Goal: Complete application form

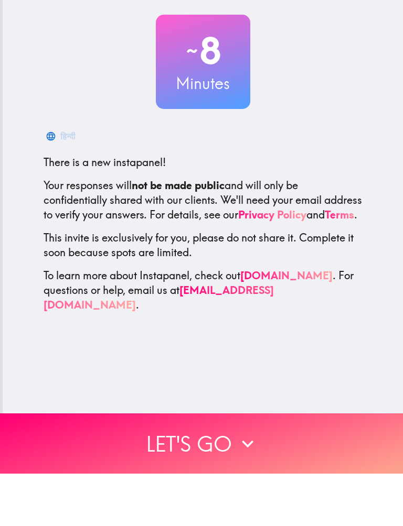
click at [230, 466] on button "Let's go" at bounding box center [201, 496] width 403 height 60
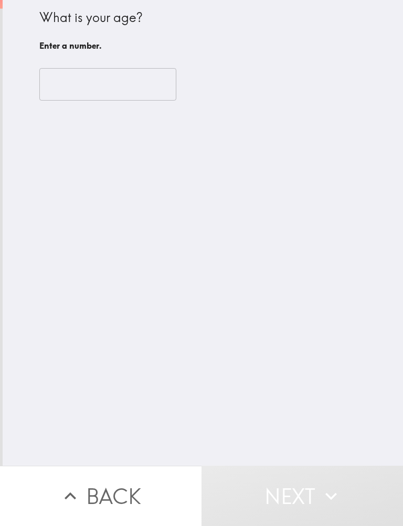
click at [139, 80] on input "number" at bounding box center [107, 84] width 137 height 32
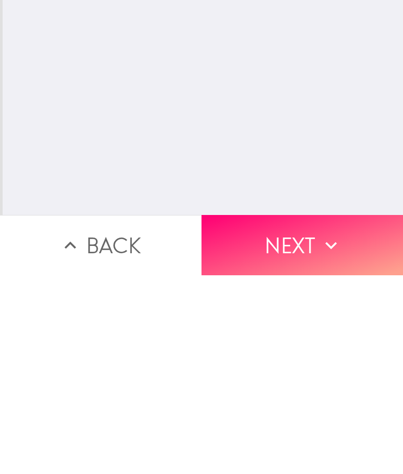
type input "64"
click at [320, 432] on icon "button" at bounding box center [330, 443] width 23 height 23
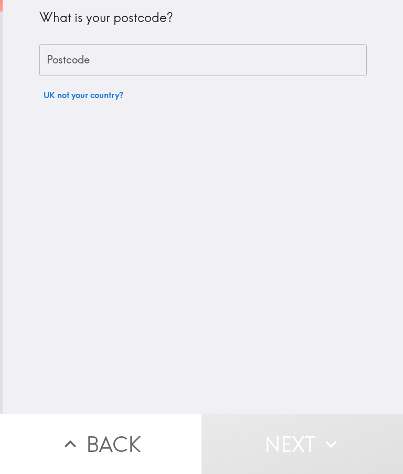
click at [173, 61] on input "Postcode" at bounding box center [202, 60] width 327 height 32
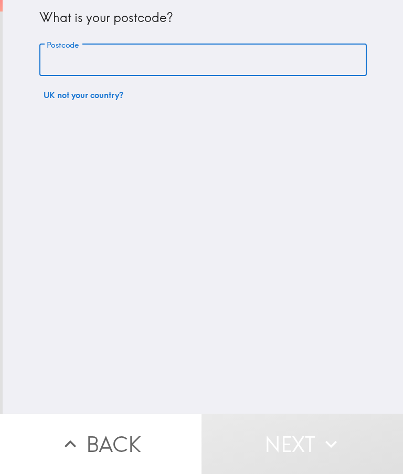
type input "BH23 3HG"
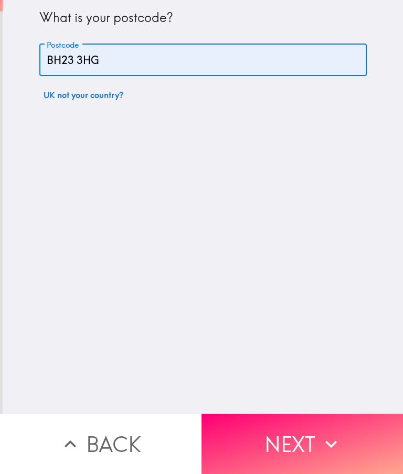
click at [317, 440] on button "Next" at bounding box center [301, 444] width 201 height 60
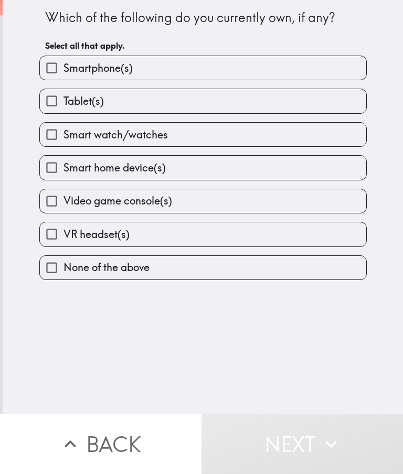
click at [177, 73] on label "Smartphone(s)" at bounding box center [203, 68] width 326 height 24
click at [63, 73] on input "Smartphone(s)" at bounding box center [52, 68] width 24 height 24
checkbox input "true"
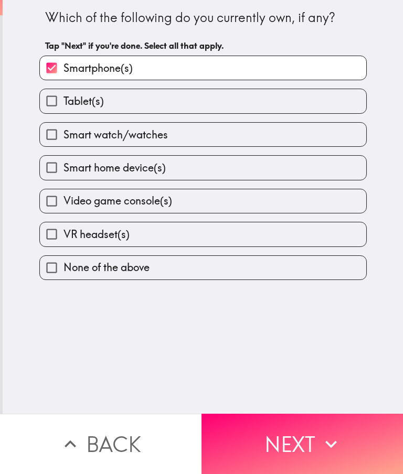
click at [169, 108] on label "Tablet(s)" at bounding box center [203, 101] width 326 height 24
click at [63, 108] on input "Tablet(s)" at bounding box center [52, 101] width 24 height 24
checkbox input "true"
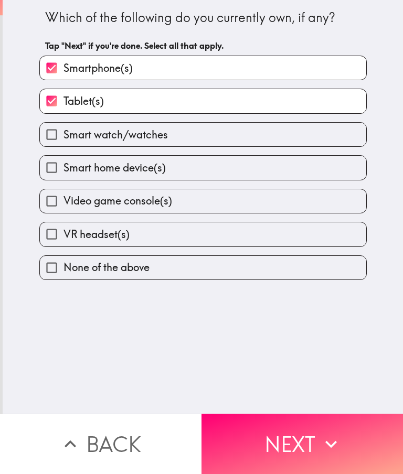
click at [300, 446] on button "Next" at bounding box center [301, 444] width 201 height 60
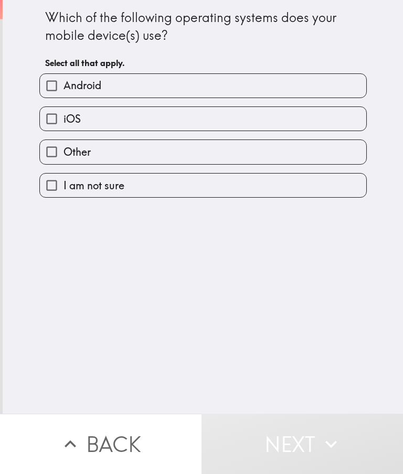
click at [189, 118] on label "iOS" at bounding box center [203, 119] width 326 height 24
click at [63, 118] on input "iOS" at bounding box center [52, 119] width 24 height 24
checkbox input "true"
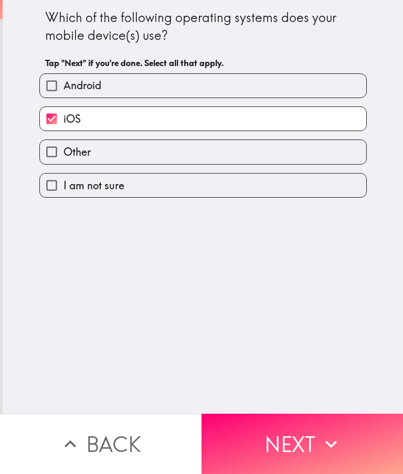
click at [318, 442] on button "Next" at bounding box center [301, 444] width 201 height 60
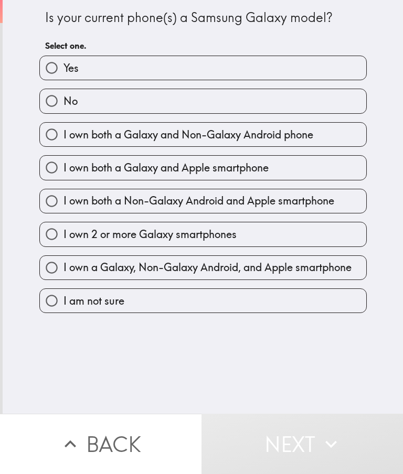
click at [183, 103] on label "No" at bounding box center [203, 101] width 326 height 24
click at [63, 103] on input "No" at bounding box center [52, 101] width 24 height 24
radio input "true"
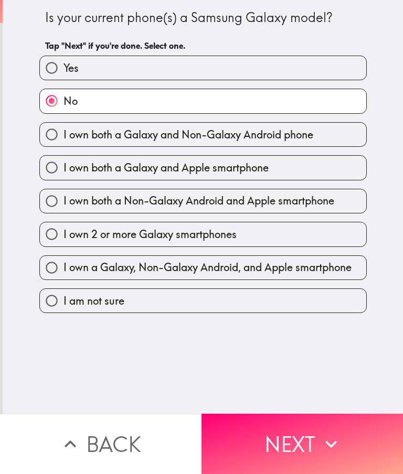
click at [318, 443] on button "Next" at bounding box center [301, 444] width 201 height 60
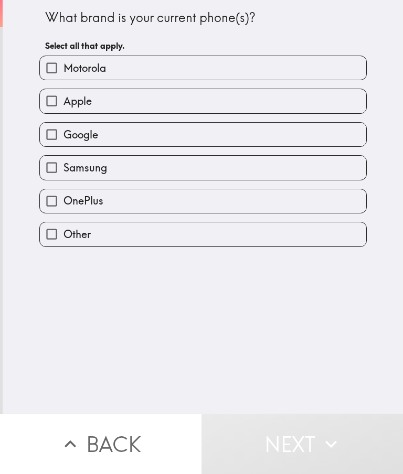
click at [183, 102] on label "Apple" at bounding box center [203, 101] width 326 height 24
click at [63, 102] on input "Apple" at bounding box center [52, 101] width 24 height 24
checkbox input "true"
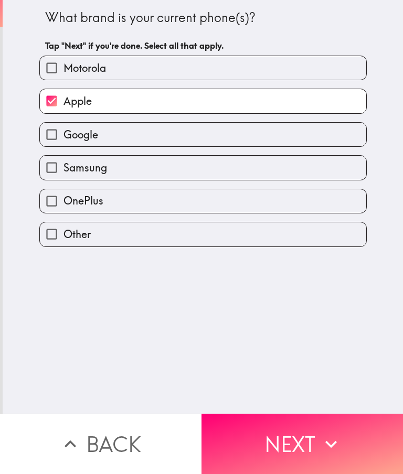
click at [316, 440] on button "Next" at bounding box center [301, 444] width 201 height 60
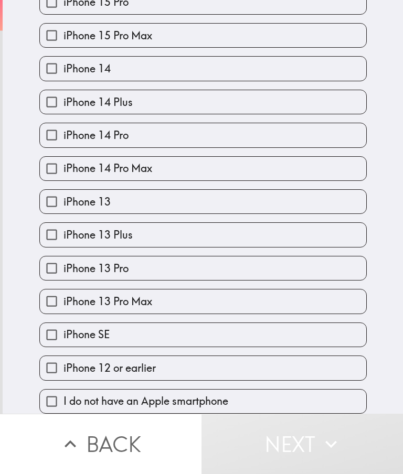
scroll to position [321, 0]
click at [162, 373] on label "iPhone 12 or earlier" at bounding box center [203, 368] width 326 height 24
click at [63, 373] on input "iPhone 12 or earlier" at bounding box center [52, 368] width 24 height 24
checkbox input "true"
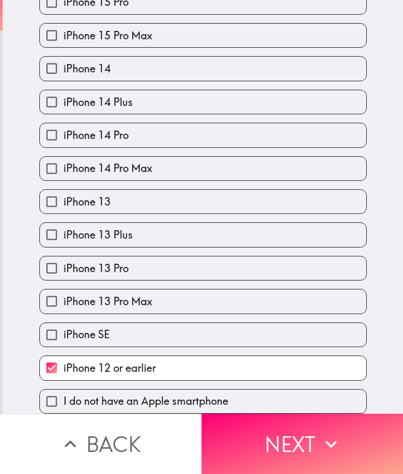
click at [327, 447] on icon "button" at bounding box center [330, 443] width 23 height 23
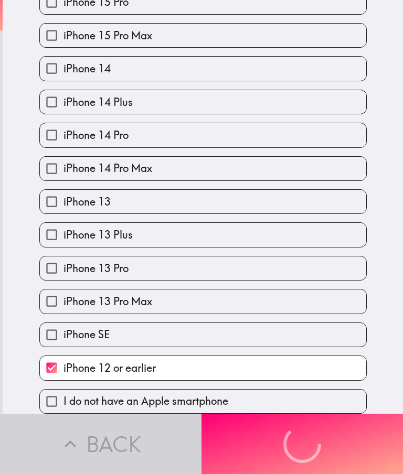
scroll to position [0, 0]
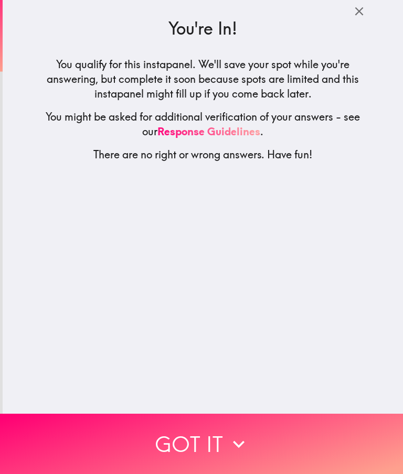
click at [278, 447] on button "Got it" at bounding box center [201, 444] width 403 height 60
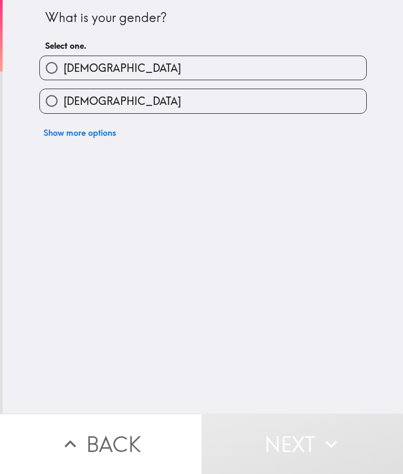
click at [234, 102] on label "[DEMOGRAPHIC_DATA]" at bounding box center [203, 101] width 326 height 24
click at [63, 102] on input "[DEMOGRAPHIC_DATA]" at bounding box center [52, 101] width 24 height 24
radio input "true"
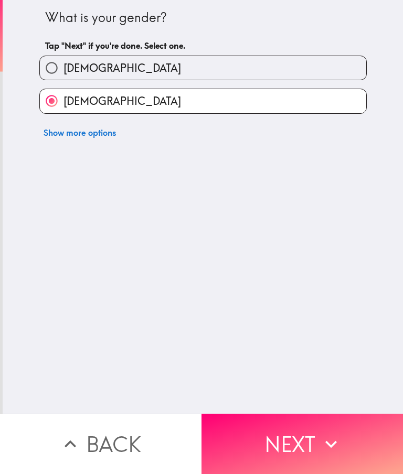
click at [324, 444] on icon "button" at bounding box center [330, 443] width 23 height 23
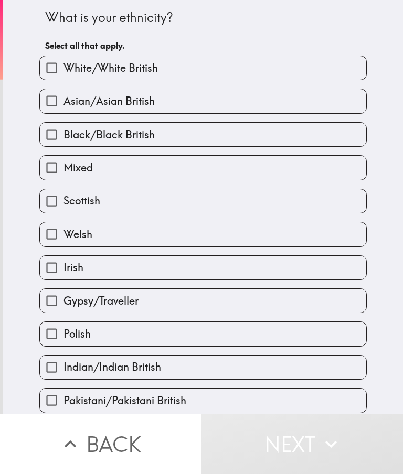
click at [199, 74] on label "White/White British" at bounding box center [203, 68] width 326 height 24
click at [63, 74] on input "White/White British" at bounding box center [52, 68] width 24 height 24
checkbox input "true"
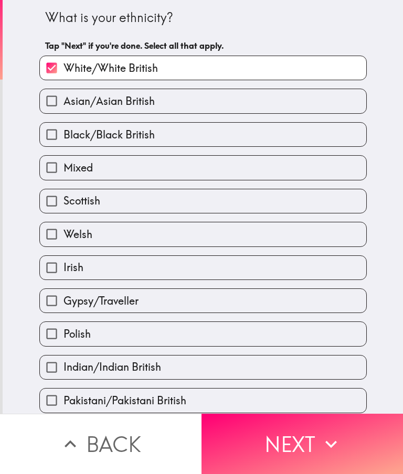
click at [319, 442] on icon "button" at bounding box center [330, 443] width 23 height 23
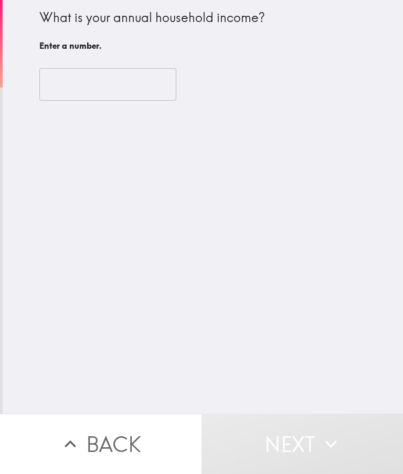
click at [147, 84] on input "number" at bounding box center [107, 84] width 137 height 32
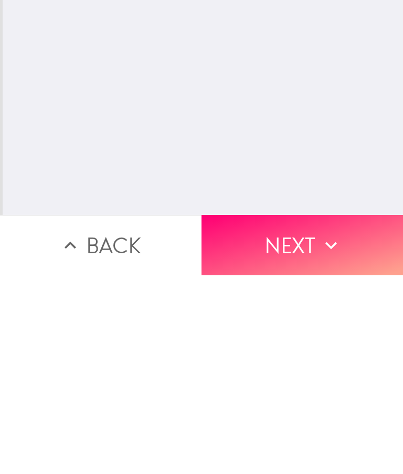
type input "5300"
click at [319, 432] on icon "button" at bounding box center [330, 443] width 23 height 23
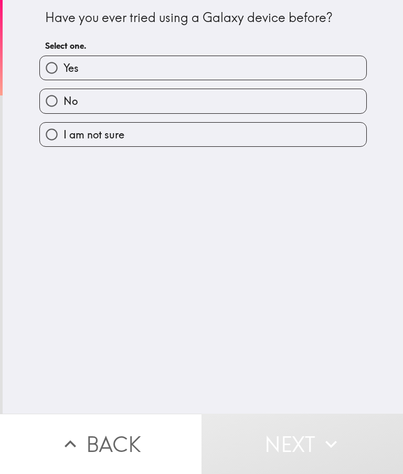
click at [263, 100] on label "No" at bounding box center [203, 101] width 326 height 24
click at [63, 100] on input "No" at bounding box center [52, 101] width 24 height 24
radio input "true"
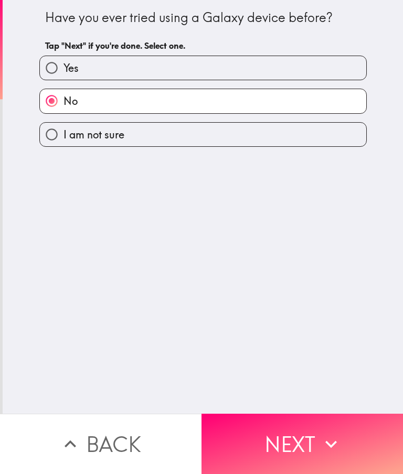
click at [324, 442] on icon "button" at bounding box center [330, 443] width 23 height 23
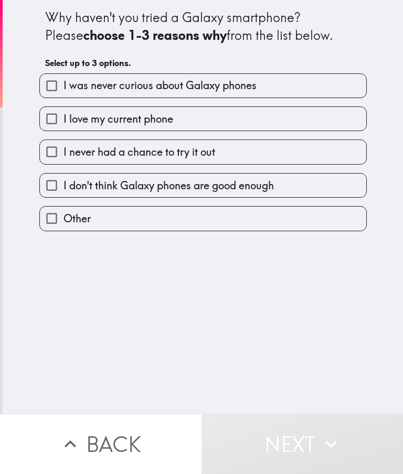
click at [232, 153] on label "I never had a chance to try it out" at bounding box center [203, 152] width 326 height 24
click at [63, 153] on input "I never had a chance to try it out" at bounding box center [52, 152] width 24 height 24
checkbox input "true"
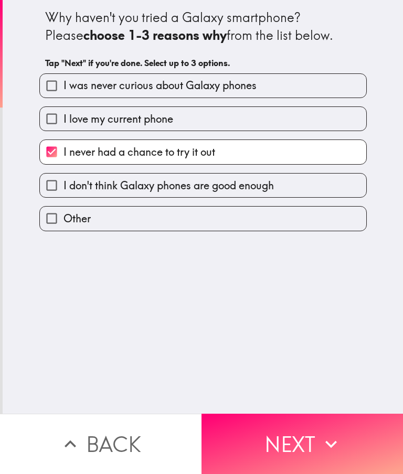
click at [321, 447] on icon "button" at bounding box center [330, 443] width 23 height 23
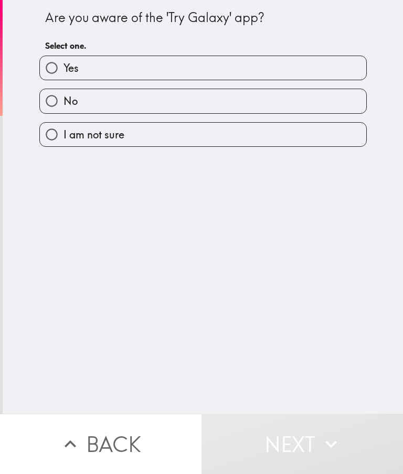
click at [251, 96] on label "No" at bounding box center [203, 101] width 326 height 24
click at [63, 96] on input "No" at bounding box center [52, 101] width 24 height 24
radio input "true"
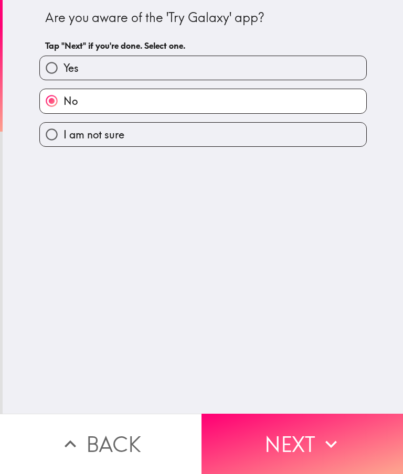
click at [323, 443] on icon "button" at bounding box center [330, 443] width 23 height 23
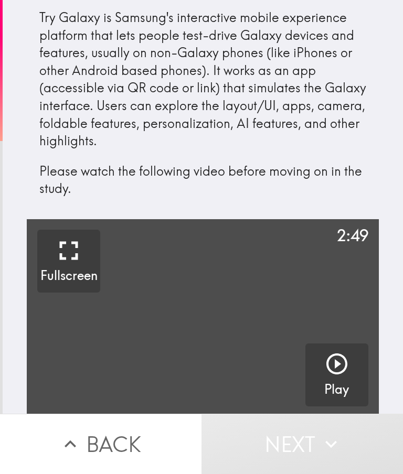
click at [219, 321] on video "button" at bounding box center [202, 318] width 351 height 198
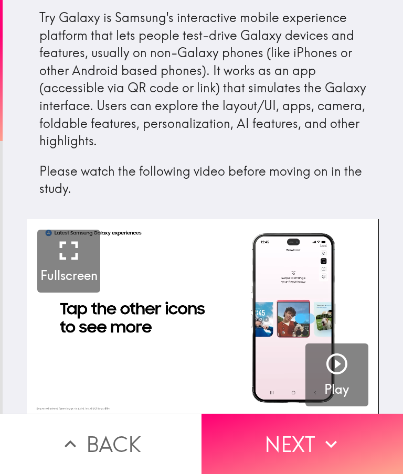
click at [305, 439] on button "Next" at bounding box center [301, 444] width 201 height 60
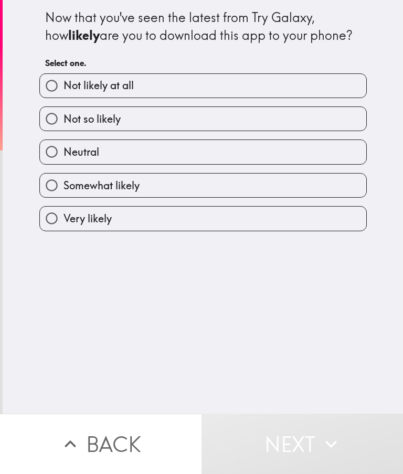
click at [218, 81] on label "Not likely at all" at bounding box center [203, 86] width 326 height 24
click at [63, 81] on input "Not likely at all" at bounding box center [52, 86] width 24 height 24
radio input "true"
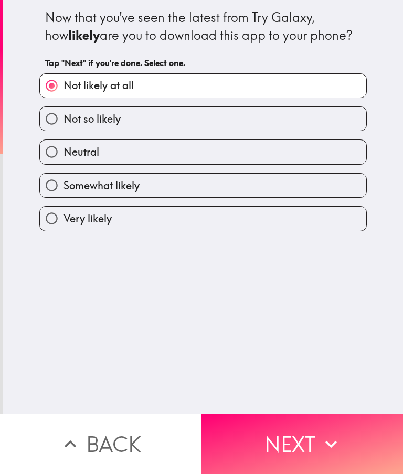
click at [317, 446] on button "Next" at bounding box center [301, 444] width 201 height 60
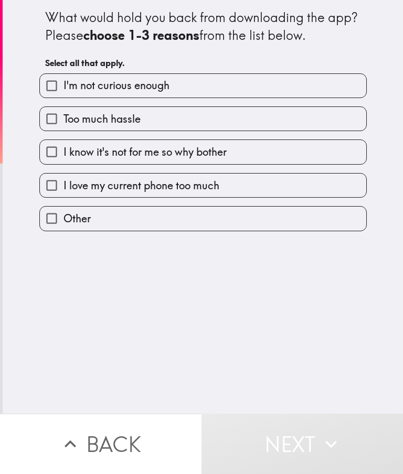
click at [171, 118] on label "Too much hassle" at bounding box center [203, 119] width 326 height 24
click at [63, 118] on input "Too much hassle" at bounding box center [52, 119] width 24 height 24
checkbox input "true"
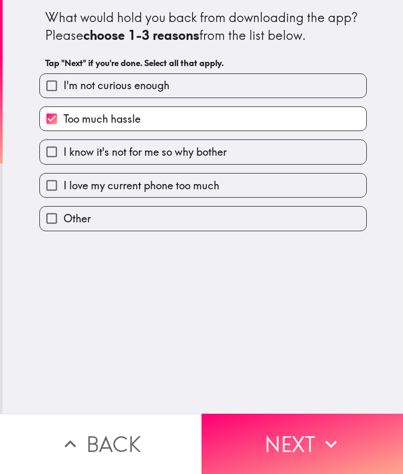
click at [210, 187] on span "I love my current phone too much" at bounding box center [141, 185] width 156 height 15
click at [63, 187] on input "I love my current phone too much" at bounding box center [52, 185] width 24 height 24
checkbox input "true"
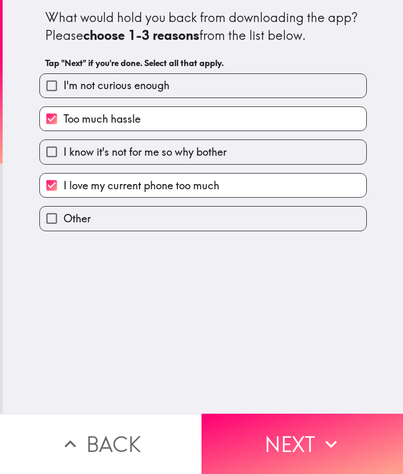
click at [238, 84] on label "I'm not curious enough" at bounding box center [203, 86] width 326 height 24
click at [63, 84] on input "I'm not curious enough" at bounding box center [52, 86] width 24 height 24
checkbox input "true"
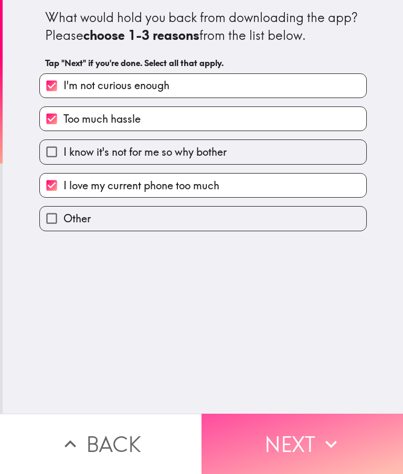
click at [320, 450] on icon "button" at bounding box center [330, 443] width 23 height 23
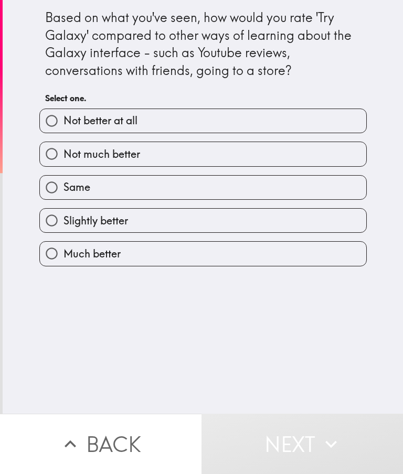
click at [201, 224] on label "Slightly better" at bounding box center [203, 221] width 326 height 24
click at [63, 224] on input "Slightly better" at bounding box center [52, 221] width 24 height 24
radio input "true"
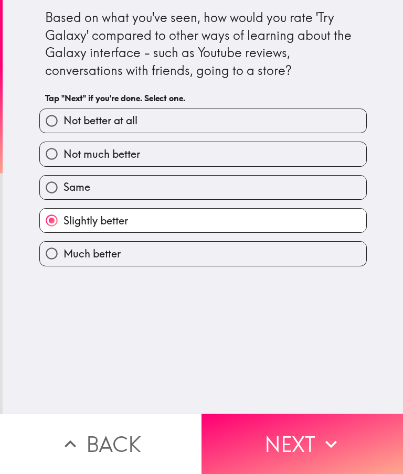
click at [325, 449] on icon "button" at bounding box center [330, 443] width 23 height 23
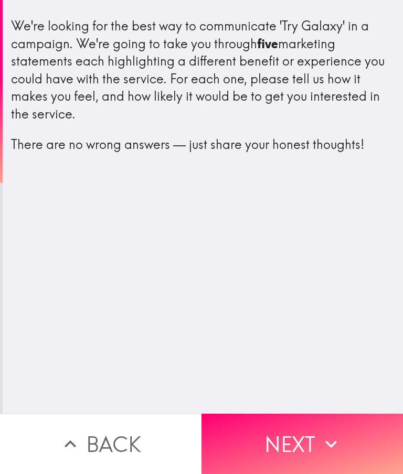
click at [317, 449] on button "Next" at bounding box center [301, 444] width 201 height 60
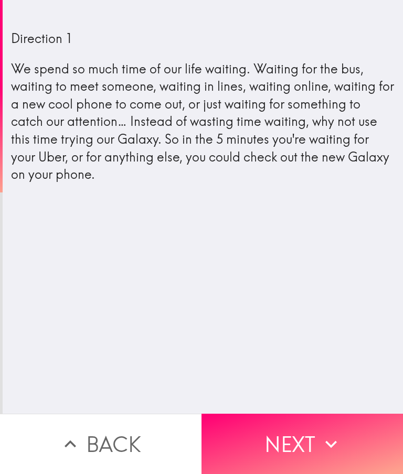
click at [308, 449] on button "Next" at bounding box center [301, 444] width 201 height 60
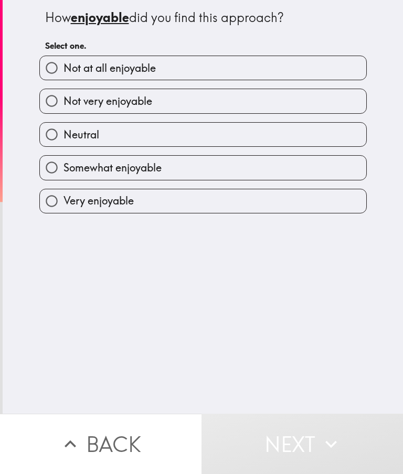
click at [244, 104] on label "Not very enjoyable" at bounding box center [203, 101] width 326 height 24
click at [63, 104] on input "Not very enjoyable" at bounding box center [52, 101] width 24 height 24
radio input "true"
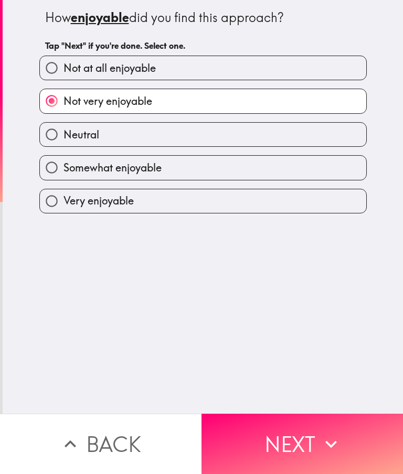
click at [316, 446] on button "Next" at bounding box center [301, 444] width 201 height 60
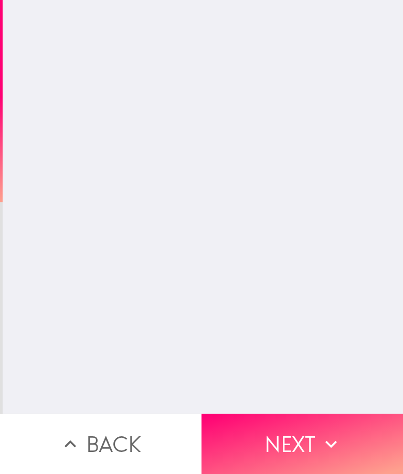
click at [315, 445] on button "Next" at bounding box center [301, 444] width 201 height 60
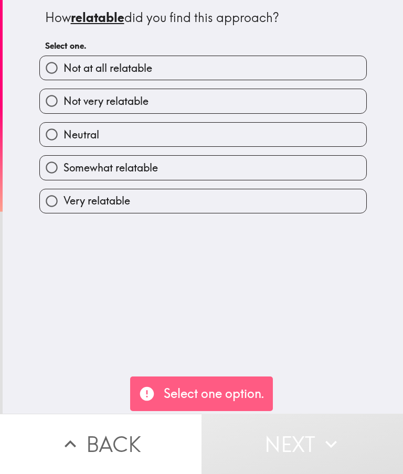
click at [211, 97] on label "Not very relatable" at bounding box center [203, 101] width 326 height 24
click at [63, 97] on input "Not very relatable" at bounding box center [52, 101] width 24 height 24
radio input "true"
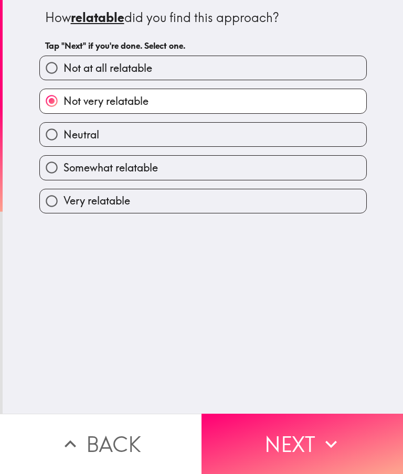
click at [317, 448] on button "Next" at bounding box center [301, 444] width 201 height 60
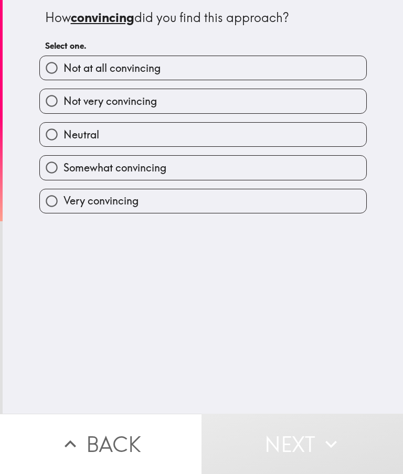
click at [245, 137] on label "Neutral" at bounding box center [203, 135] width 326 height 24
click at [63, 137] on input "Neutral" at bounding box center [52, 135] width 24 height 24
radio input "true"
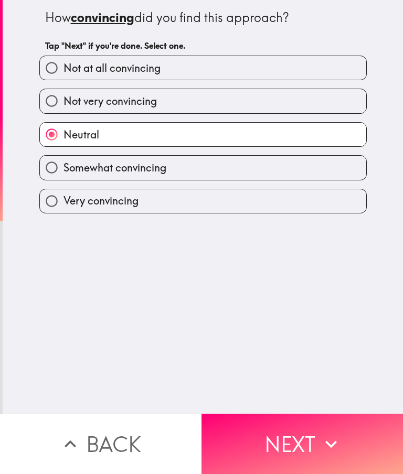
click at [317, 446] on button "Next" at bounding box center [301, 444] width 201 height 60
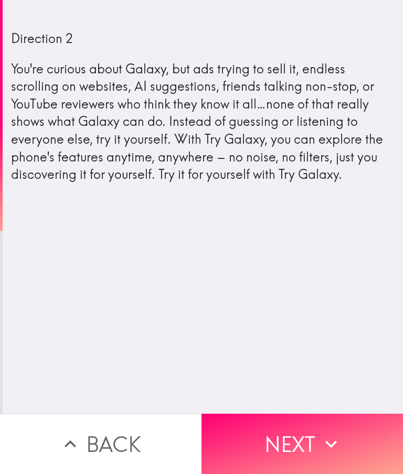
click at [296, 438] on button "Next" at bounding box center [301, 444] width 201 height 60
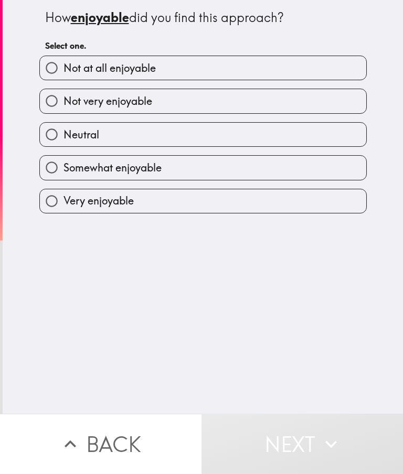
click at [234, 136] on label "Neutral" at bounding box center [203, 135] width 326 height 24
click at [63, 136] on input "Neutral" at bounding box center [52, 135] width 24 height 24
radio input "true"
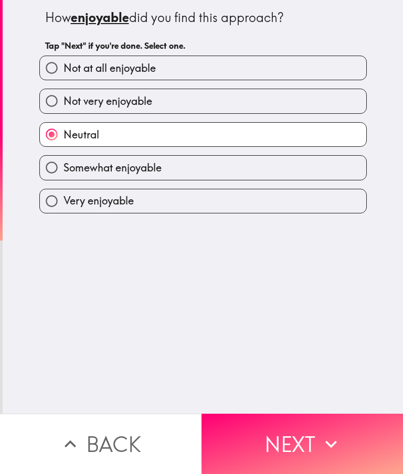
click at [309, 442] on button "Next" at bounding box center [301, 444] width 201 height 60
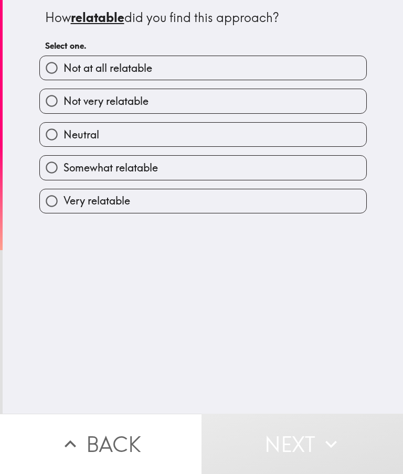
click at [252, 102] on label "Not very relatable" at bounding box center [203, 101] width 326 height 24
click at [63, 102] on input "Not very relatable" at bounding box center [52, 101] width 24 height 24
radio input "true"
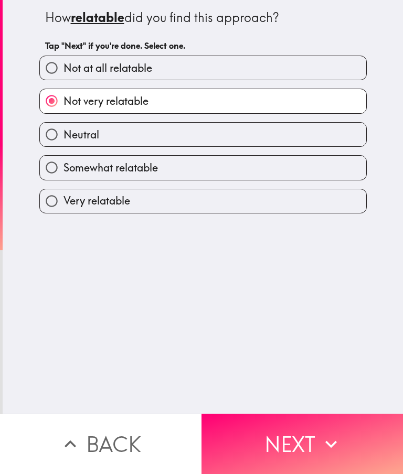
click at [318, 447] on button "Next" at bounding box center [301, 444] width 201 height 60
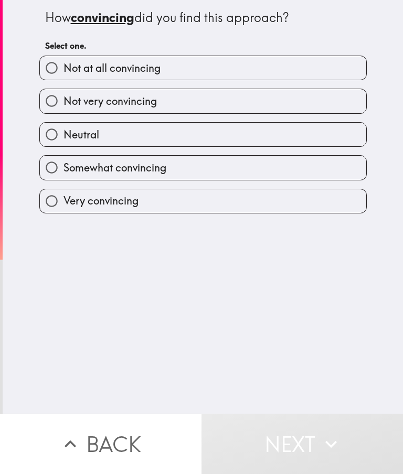
click at [255, 138] on label "Neutral" at bounding box center [203, 135] width 326 height 24
click at [63, 138] on input "Neutral" at bounding box center [52, 135] width 24 height 24
radio input "true"
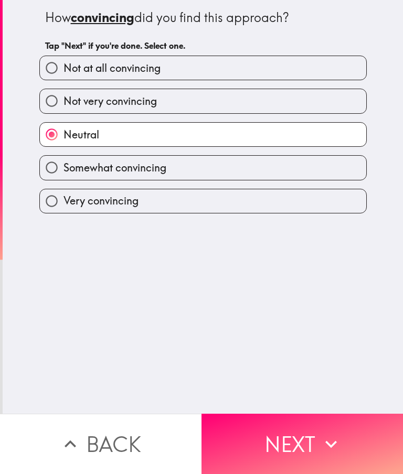
click at [321, 446] on icon "button" at bounding box center [330, 443] width 23 height 23
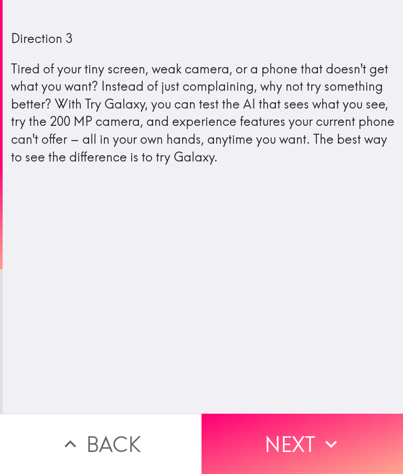
click at [312, 444] on button "Next" at bounding box center [301, 444] width 201 height 60
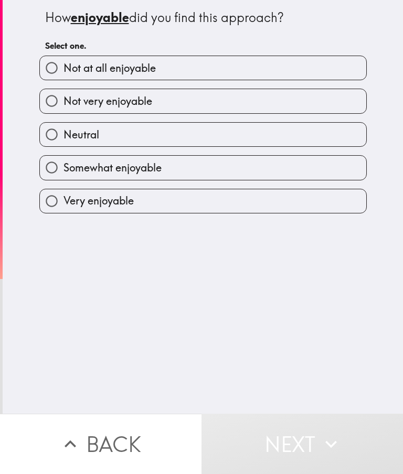
click at [188, 104] on label "Not very enjoyable" at bounding box center [203, 101] width 326 height 24
click at [63, 104] on input "Not very enjoyable" at bounding box center [52, 101] width 24 height 24
radio input "true"
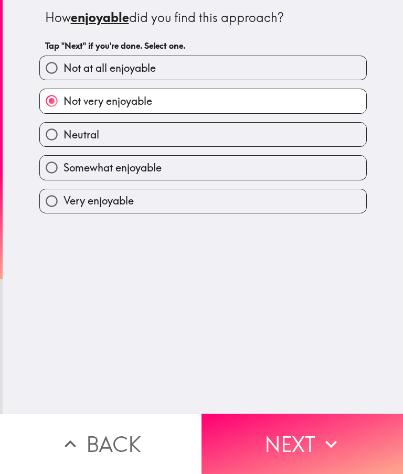
click at [303, 451] on button "Next" at bounding box center [301, 444] width 201 height 60
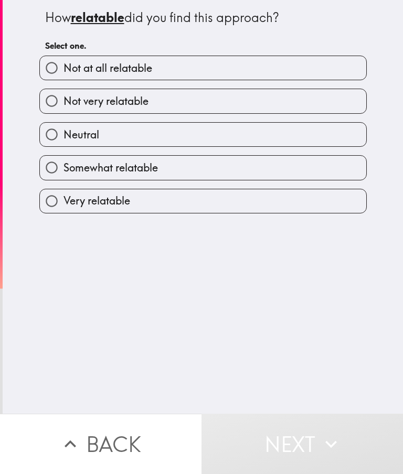
click at [254, 110] on label "Not very relatable" at bounding box center [203, 101] width 326 height 24
click at [63, 110] on input "Not very relatable" at bounding box center [52, 101] width 24 height 24
radio input "true"
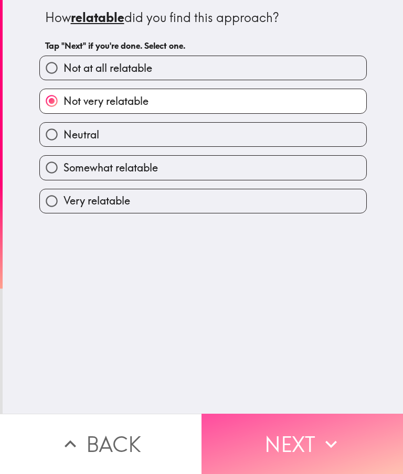
click at [314, 447] on button "Next" at bounding box center [301, 444] width 201 height 60
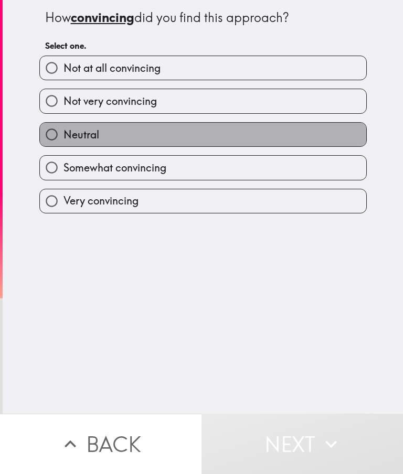
click at [264, 132] on label "Neutral" at bounding box center [203, 135] width 326 height 24
click at [63, 132] on input "Neutral" at bounding box center [52, 135] width 24 height 24
radio input "true"
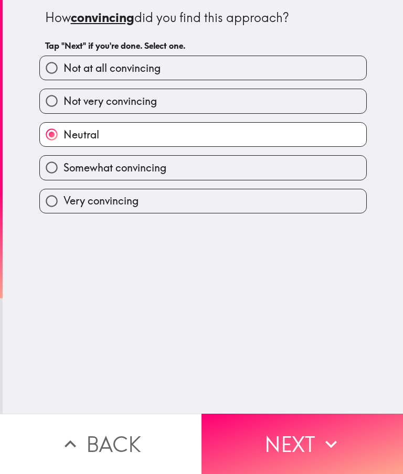
click at [333, 449] on icon "button" at bounding box center [330, 443] width 23 height 23
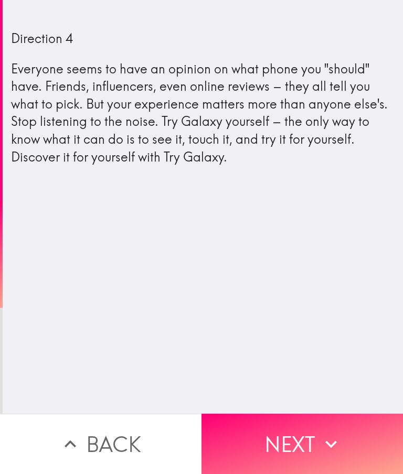
click at [314, 442] on button "Next" at bounding box center [301, 444] width 201 height 60
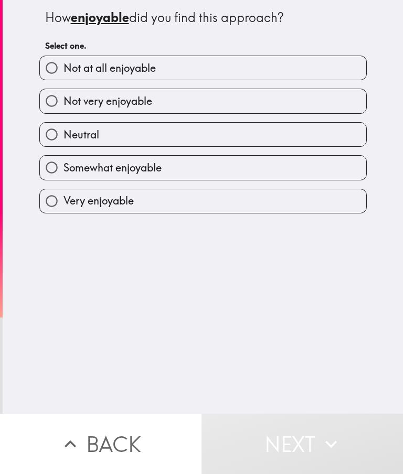
click at [236, 104] on label "Not very enjoyable" at bounding box center [203, 101] width 326 height 24
click at [63, 104] on input "Not very enjoyable" at bounding box center [52, 101] width 24 height 24
radio input "true"
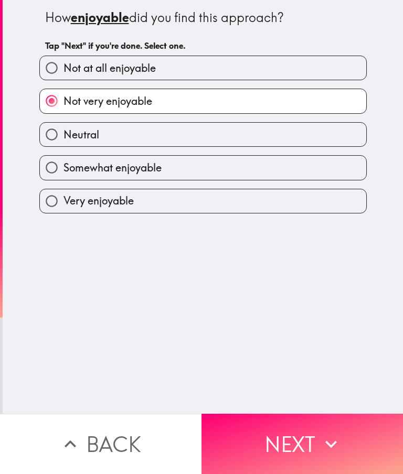
click at [325, 450] on icon "button" at bounding box center [330, 443] width 23 height 23
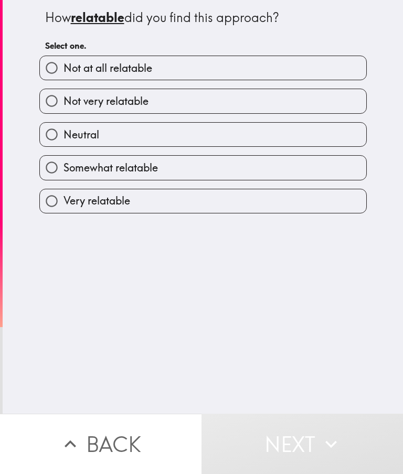
click at [261, 102] on label "Not very relatable" at bounding box center [203, 101] width 326 height 24
click at [63, 102] on input "Not very relatable" at bounding box center [52, 101] width 24 height 24
radio input "true"
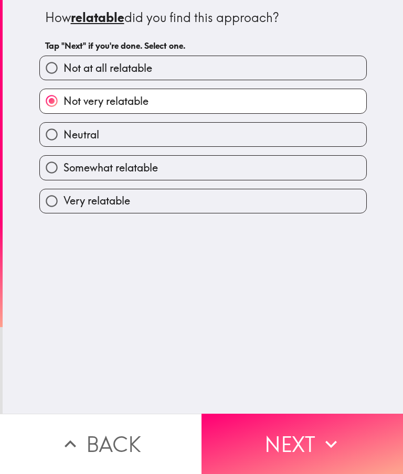
click at [328, 446] on icon "button" at bounding box center [330, 443] width 23 height 23
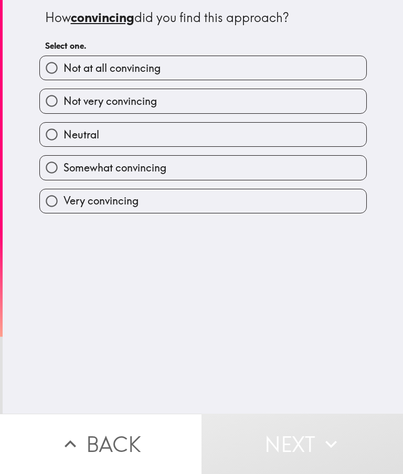
click at [262, 136] on label "Neutral" at bounding box center [203, 135] width 326 height 24
click at [63, 136] on input "Neutral" at bounding box center [52, 135] width 24 height 24
radio input "true"
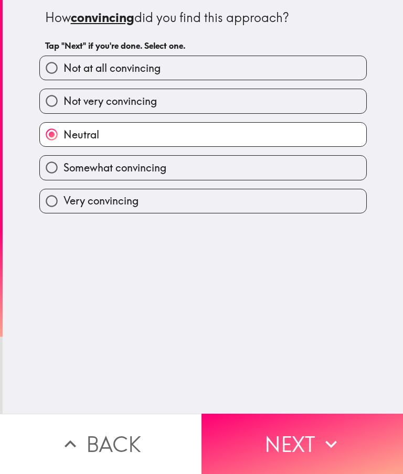
click at [314, 448] on button "Next" at bounding box center [301, 444] width 201 height 60
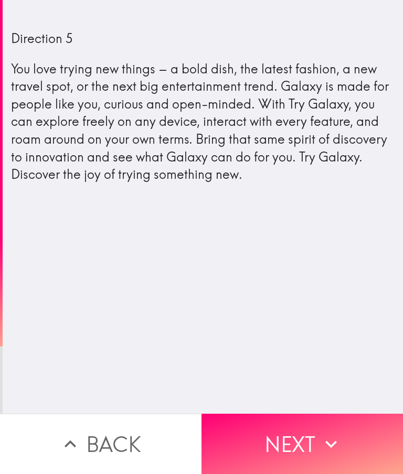
click at [305, 443] on button "Next" at bounding box center [301, 444] width 201 height 60
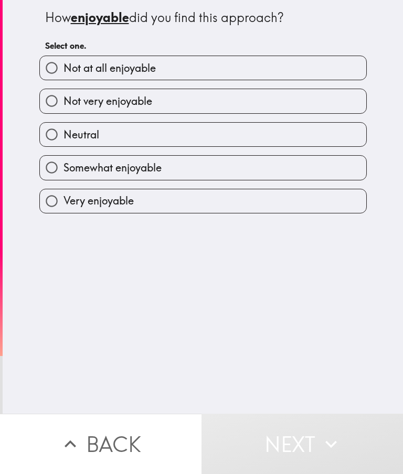
click at [236, 105] on label "Not very enjoyable" at bounding box center [203, 101] width 326 height 24
click at [63, 105] on input "Not very enjoyable" at bounding box center [52, 101] width 24 height 24
radio input "true"
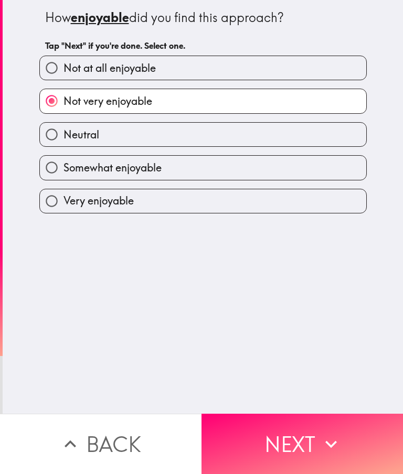
click at [310, 448] on button "Next" at bounding box center [301, 444] width 201 height 60
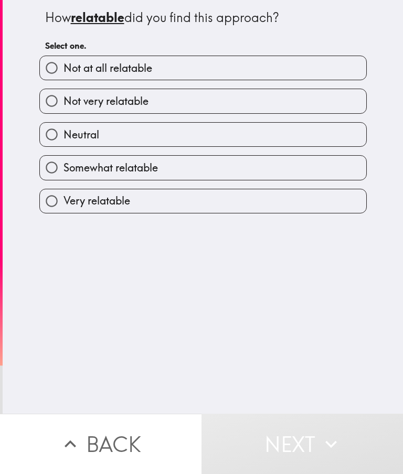
click at [261, 100] on label "Not very relatable" at bounding box center [203, 101] width 326 height 24
click at [63, 100] on input "Not very relatable" at bounding box center [52, 101] width 24 height 24
radio input "true"
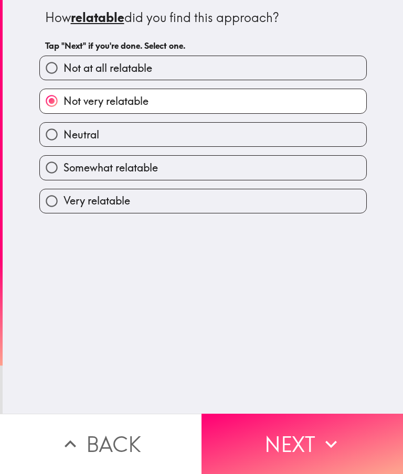
click at [324, 449] on icon "button" at bounding box center [330, 443] width 23 height 23
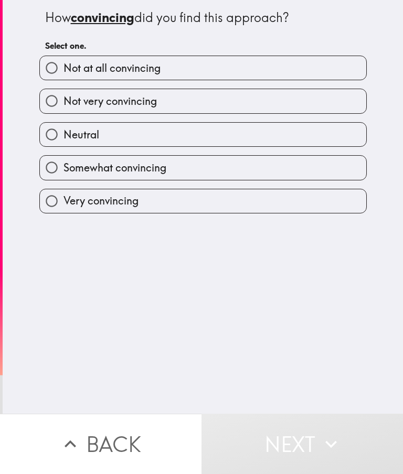
click at [261, 139] on label "Neutral" at bounding box center [203, 135] width 326 height 24
click at [63, 139] on input "Neutral" at bounding box center [52, 135] width 24 height 24
radio input "true"
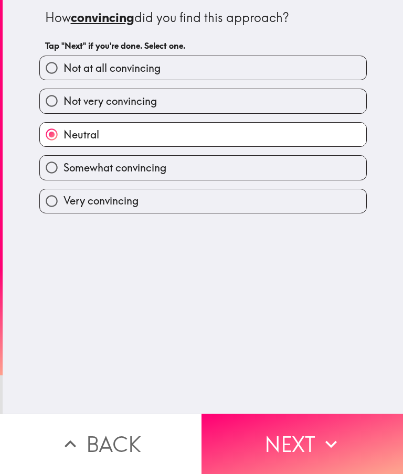
click at [324, 440] on icon "button" at bounding box center [330, 443] width 23 height 23
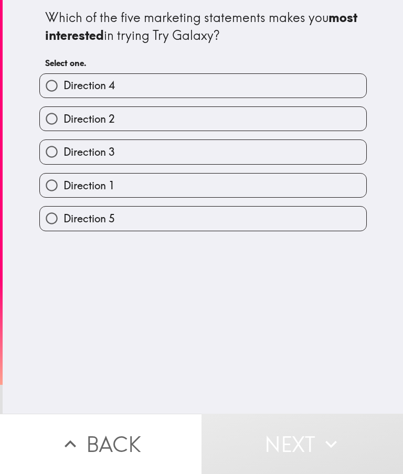
click at [201, 224] on label "Direction 5" at bounding box center [203, 219] width 326 height 24
click at [63, 224] on input "Direction 5" at bounding box center [52, 219] width 24 height 24
radio input "true"
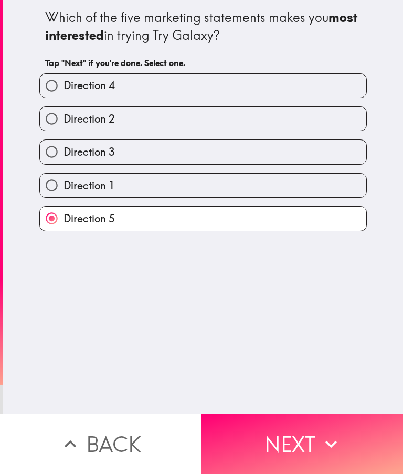
click at [325, 445] on icon "button" at bounding box center [330, 443] width 23 height 23
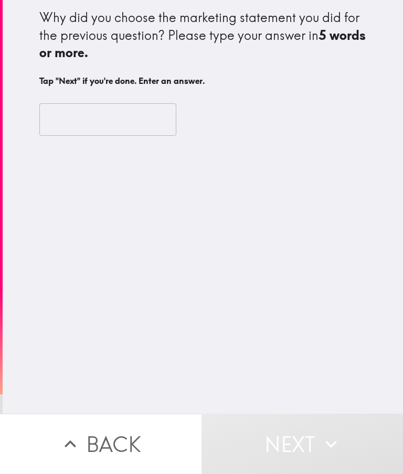
click at [145, 113] on input "text" at bounding box center [107, 119] width 137 height 32
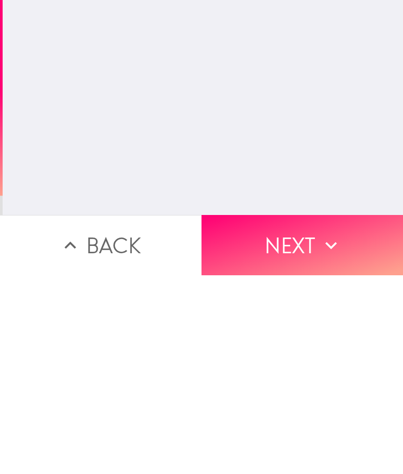
type input "Maybe the simplest"
click at [324, 432] on icon "button" at bounding box center [330, 443] width 23 height 23
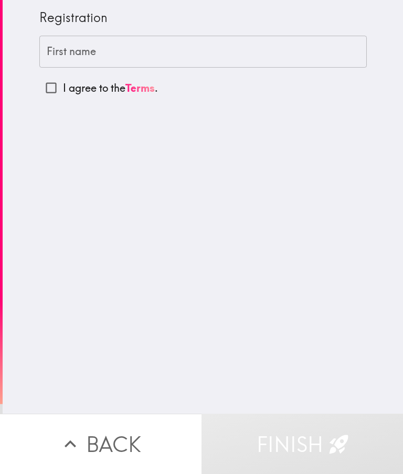
click at [193, 55] on input "First name" at bounding box center [202, 52] width 327 height 32
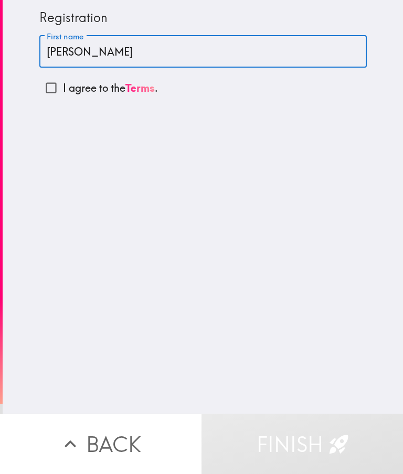
type input "[PERSON_NAME]"
click at [57, 90] on input "I agree to the Terms ." at bounding box center [51, 88] width 24 height 24
checkbox input "true"
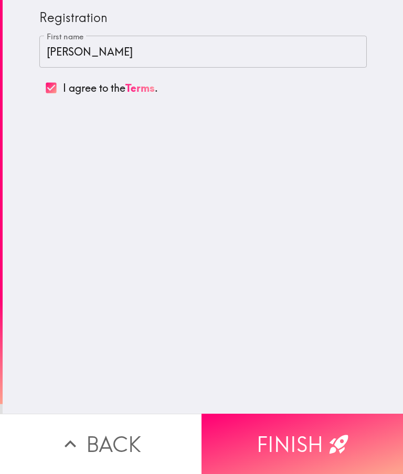
click at [327, 438] on icon "button" at bounding box center [338, 443] width 23 height 23
